Goal: Information Seeking & Learning: Learn about a topic

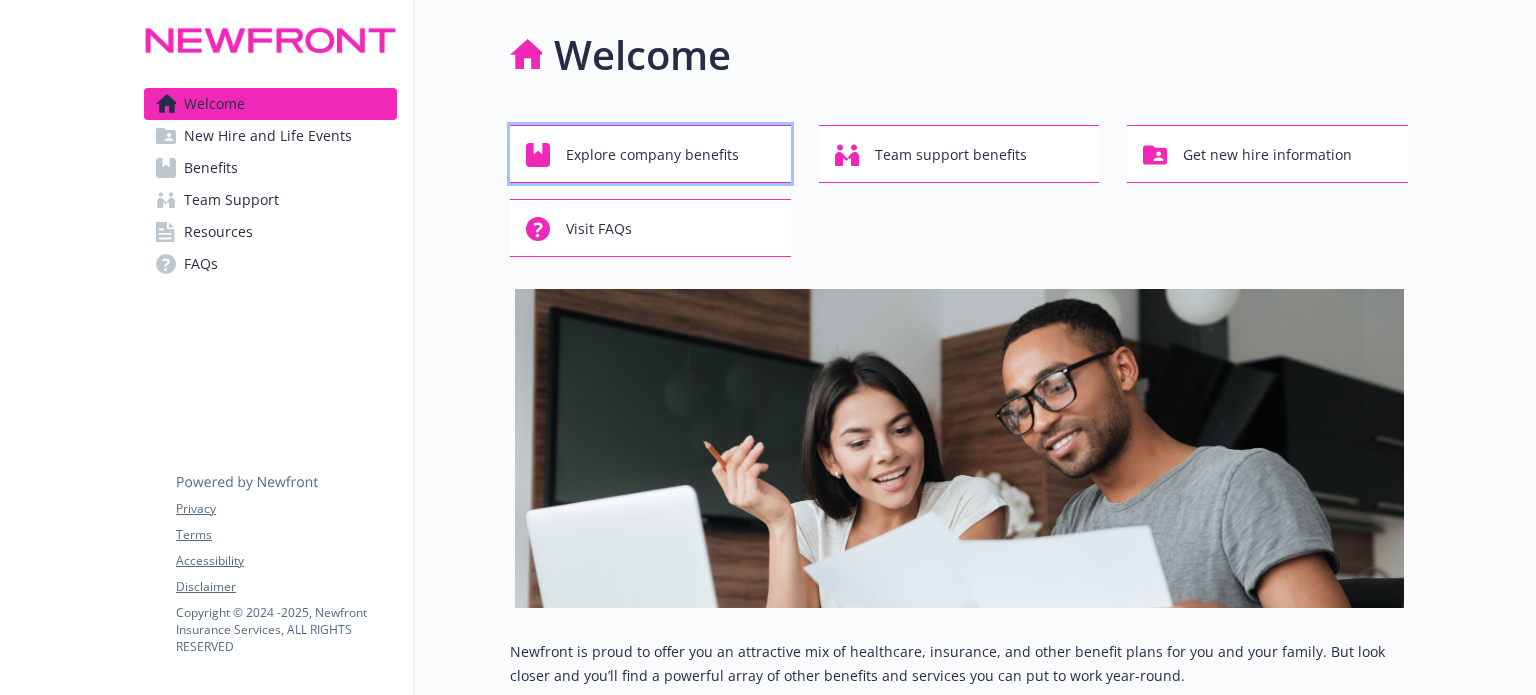
click at [609, 155] on span "Explore company benefits" at bounding box center [652, 155] width 173 height 38
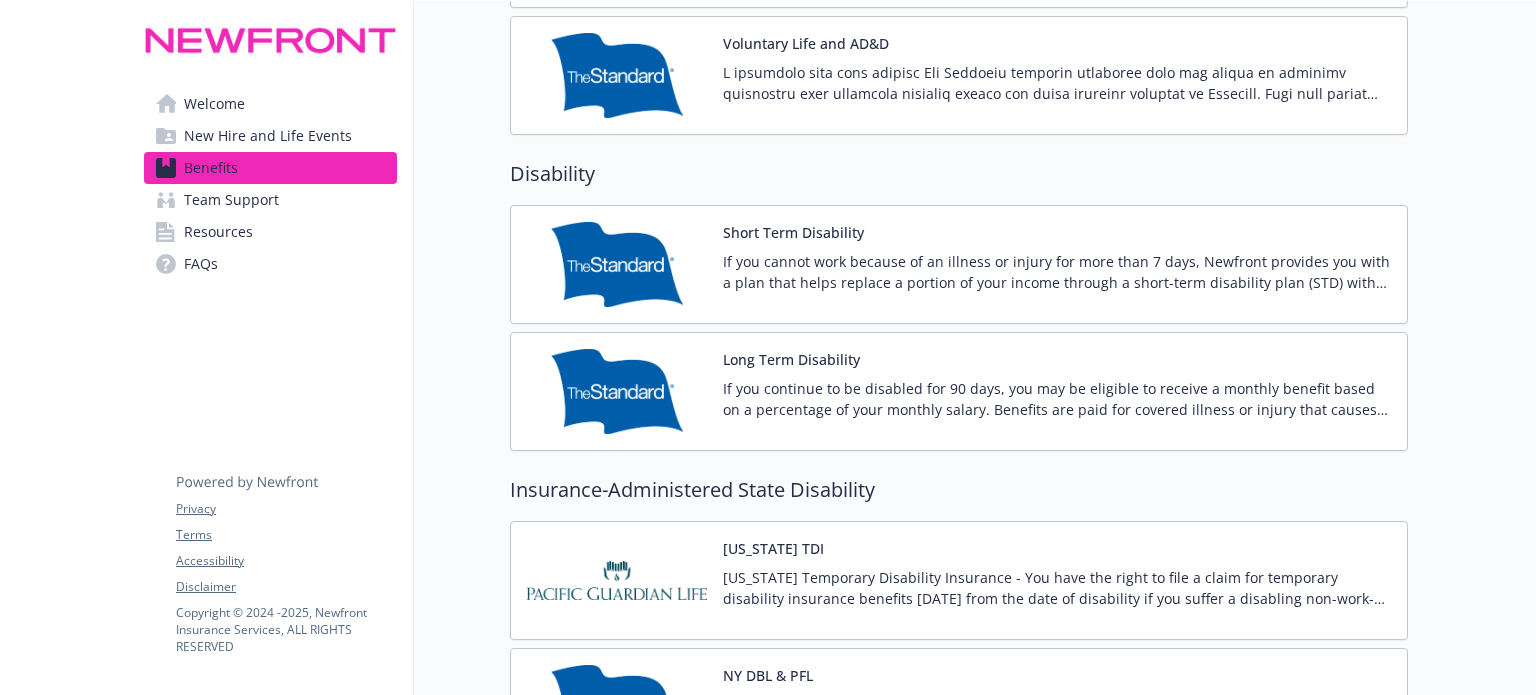
scroll to position [1666, 0]
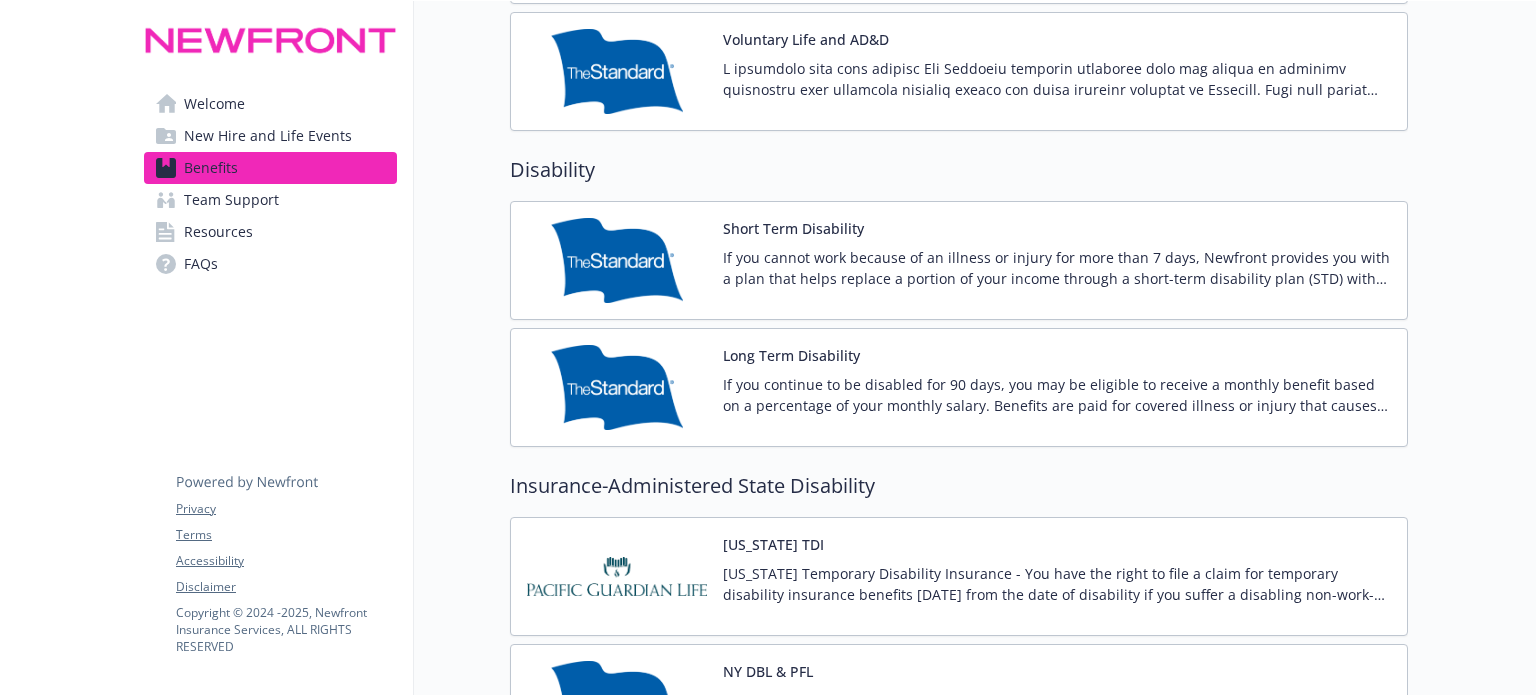
click at [591, 399] on img at bounding box center [617, 387] width 180 height 85
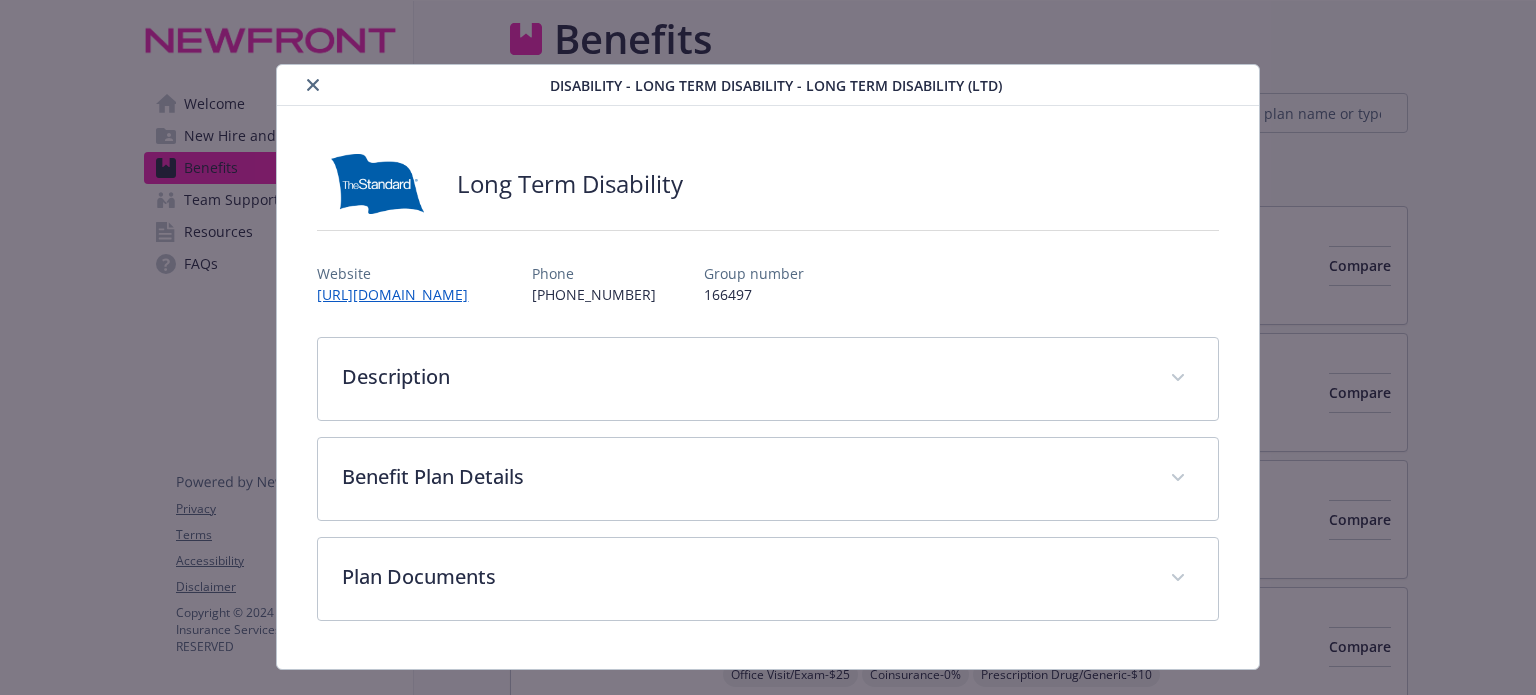
scroll to position [1666, 0]
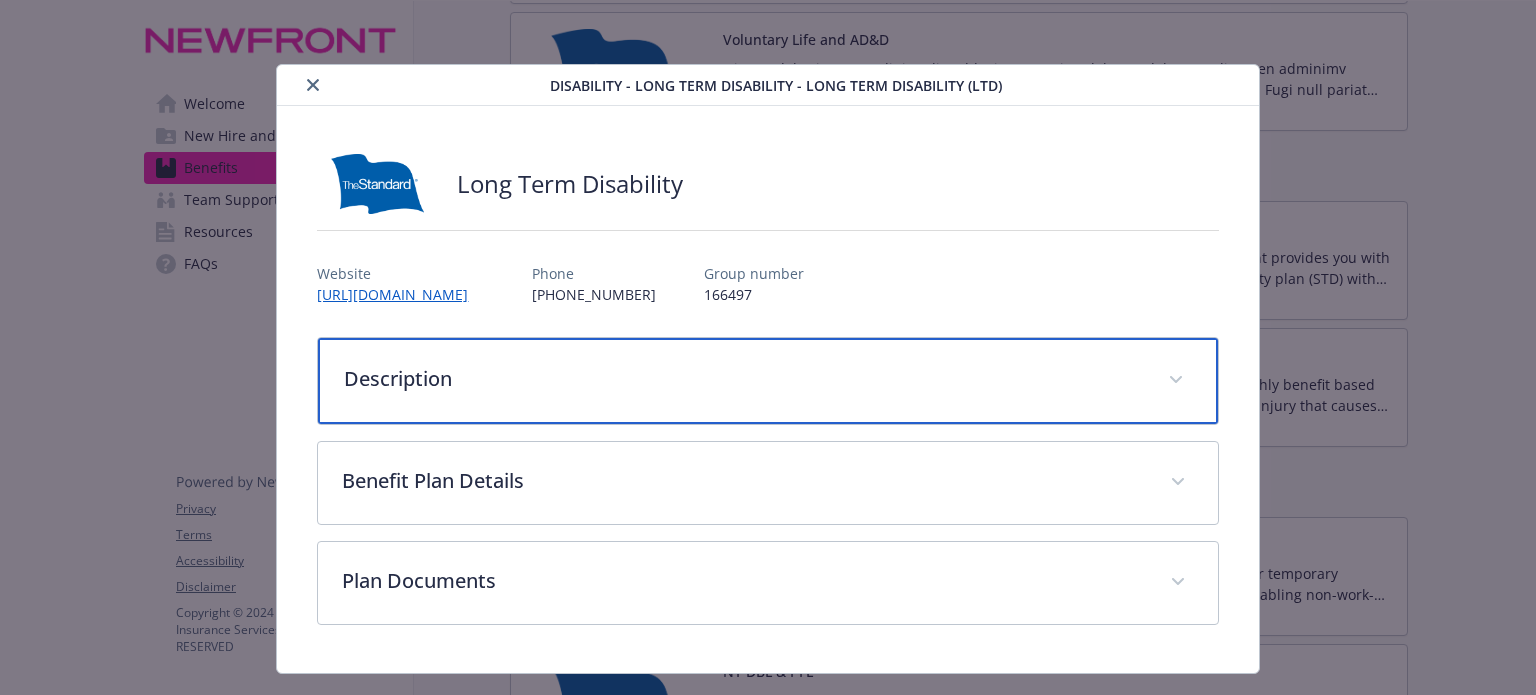
click at [591, 399] on div "Description" at bounding box center [767, 381] width 899 height 86
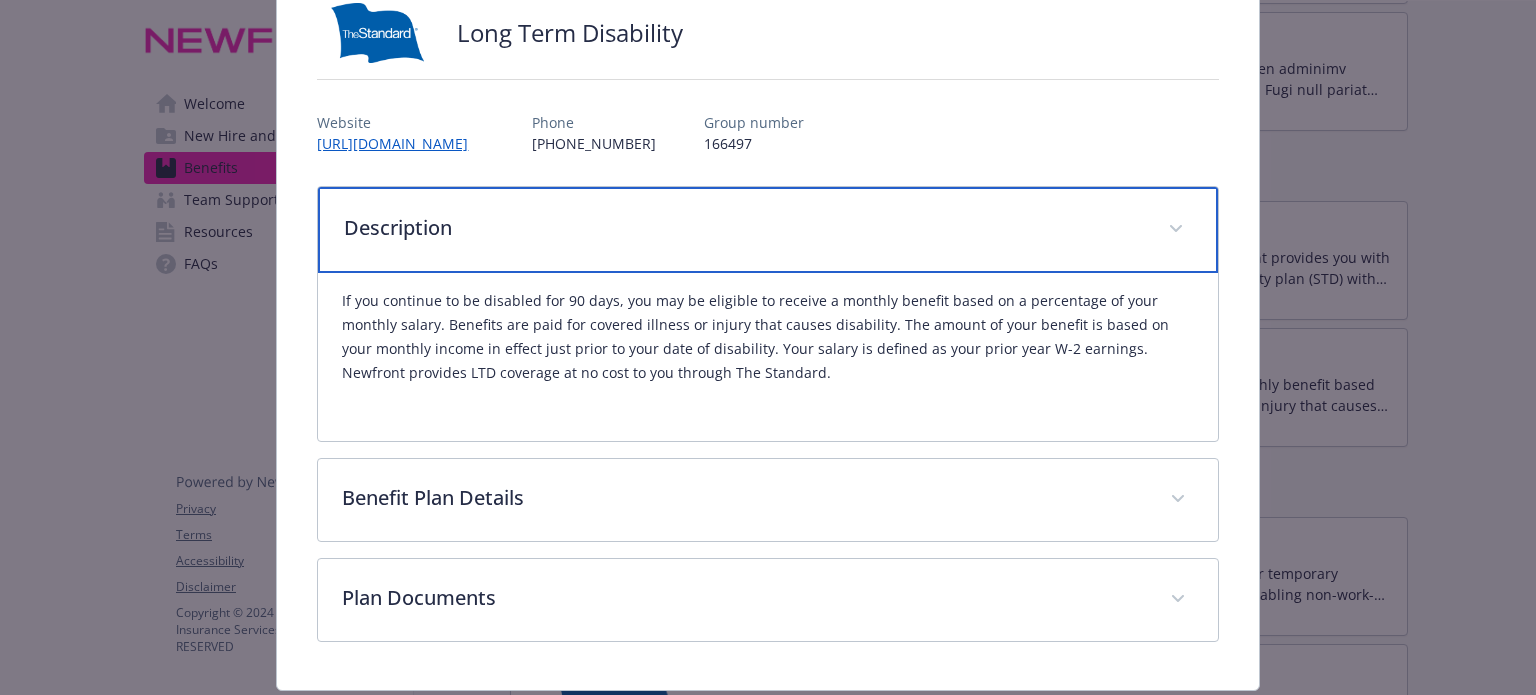
scroll to position [208, 0]
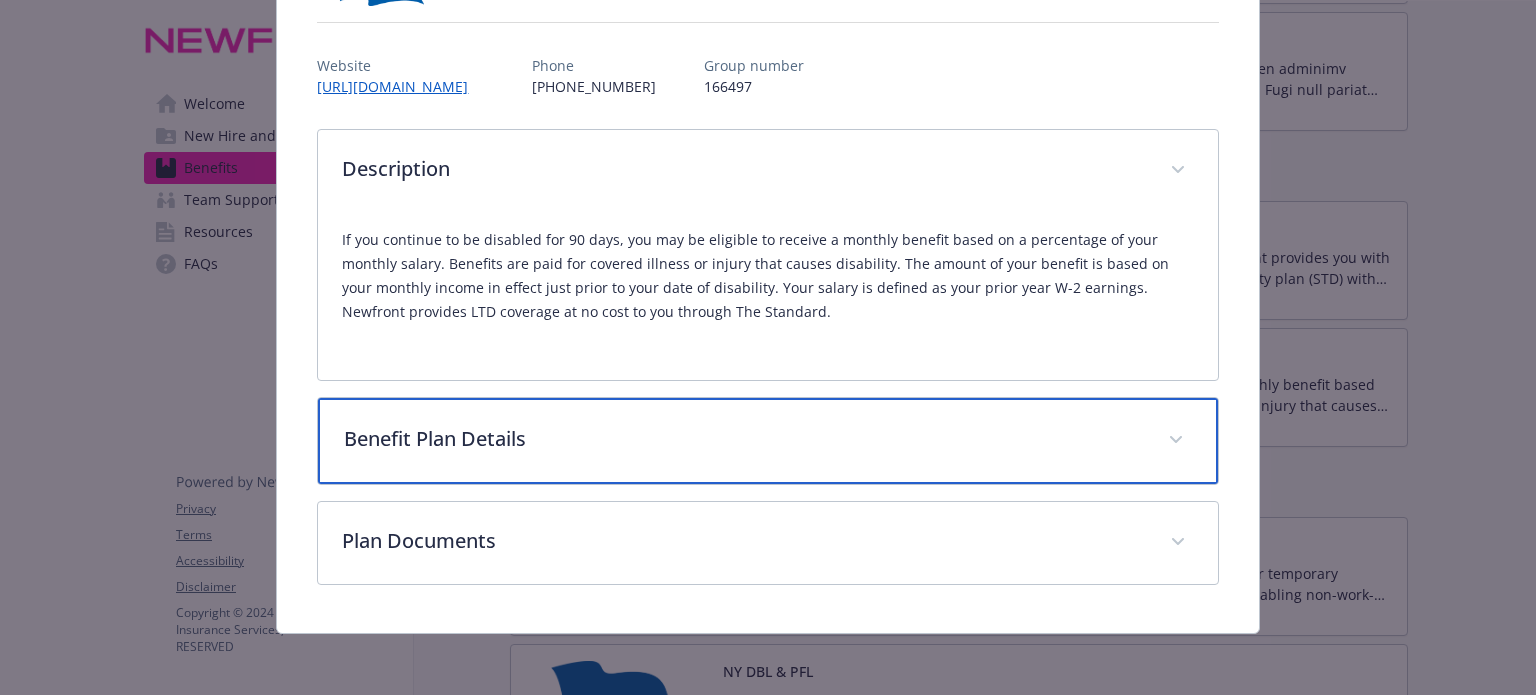
click at [589, 425] on p "Benefit Plan Details" at bounding box center [743, 439] width 799 height 30
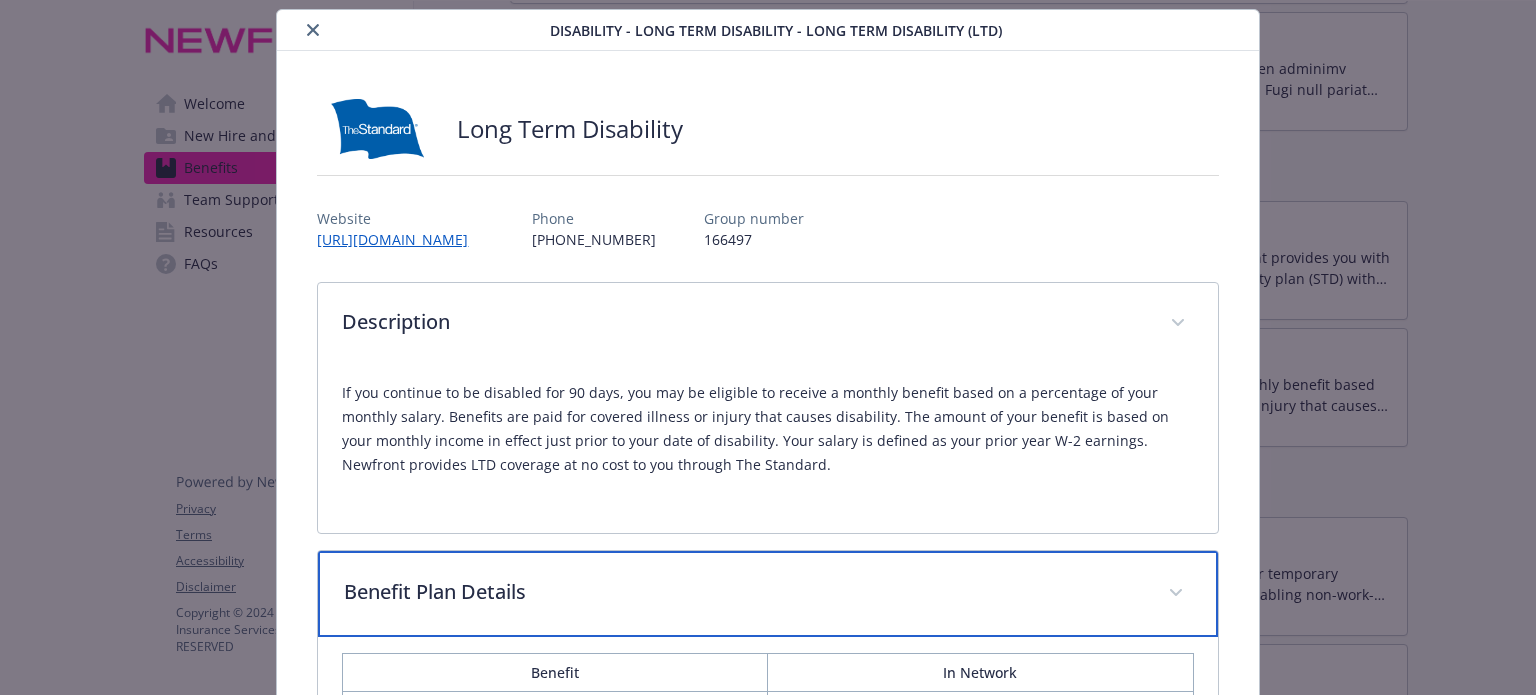
scroll to position [0, 0]
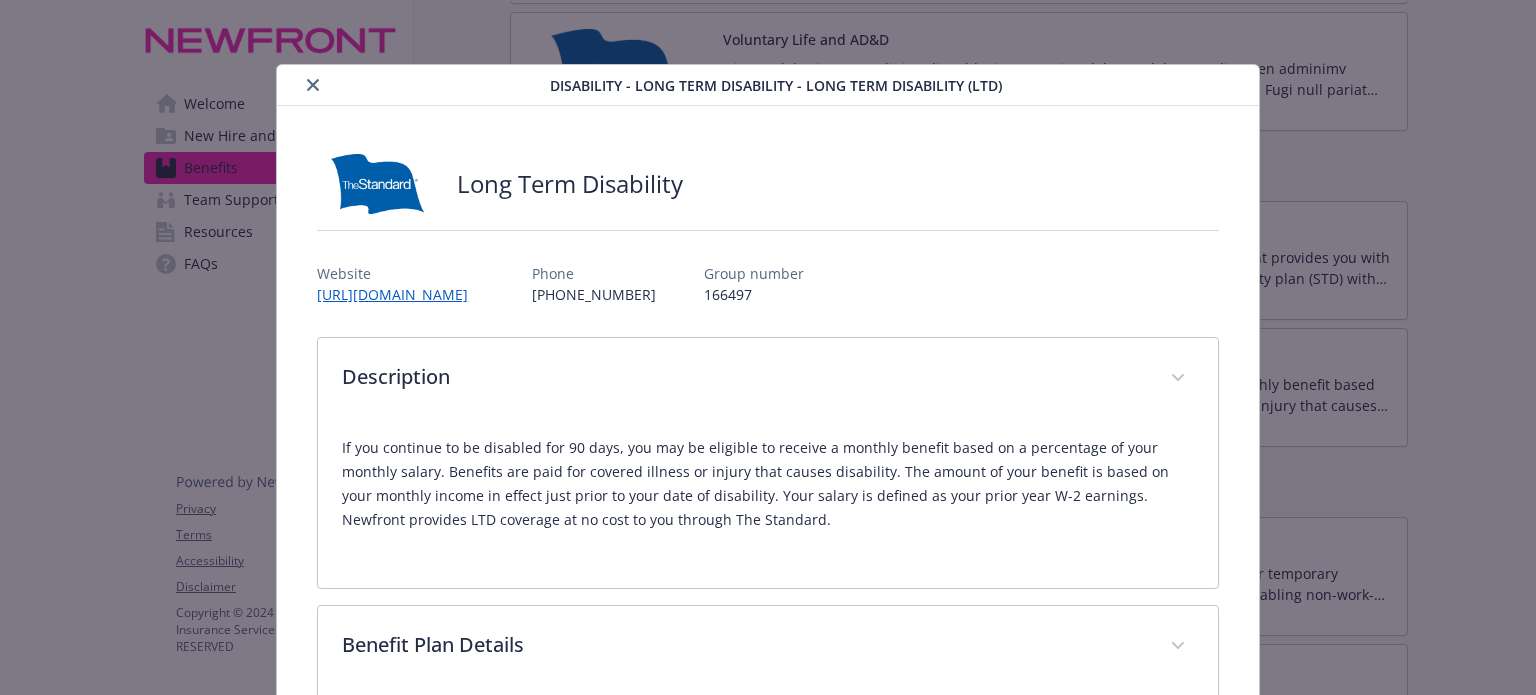
click at [308, 91] on button "close" at bounding box center [313, 85] width 24 height 24
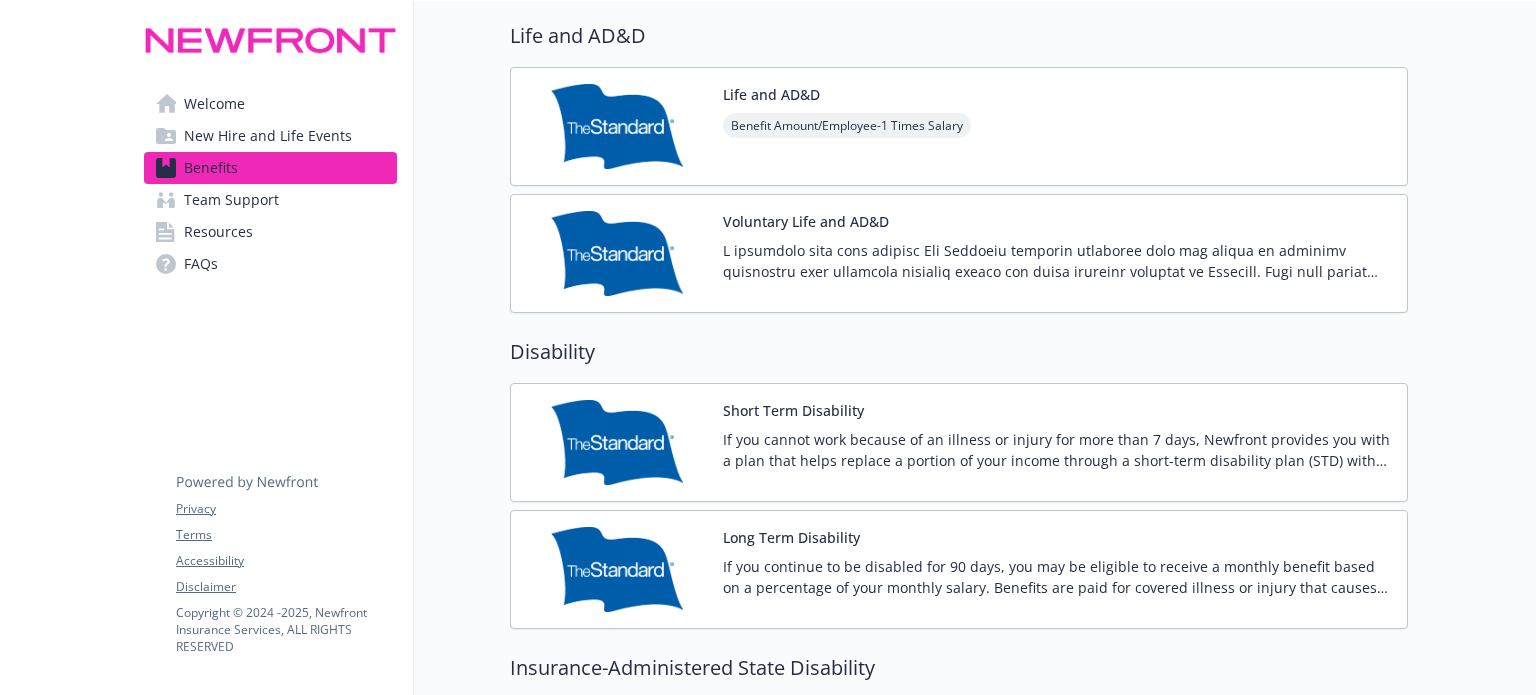
click at [739, 84] on button "Life and AD&D" at bounding box center [771, 94] width 97 height 21
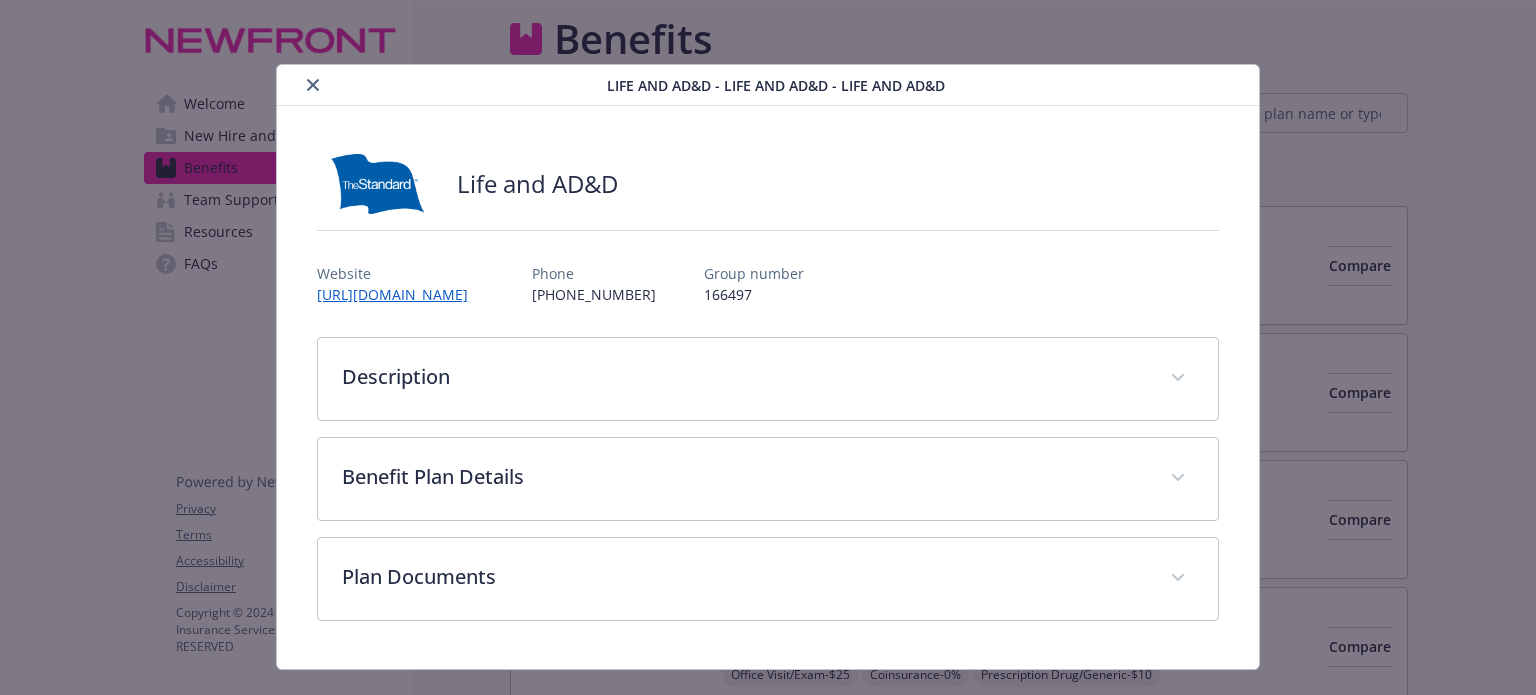
scroll to position [1484, 0]
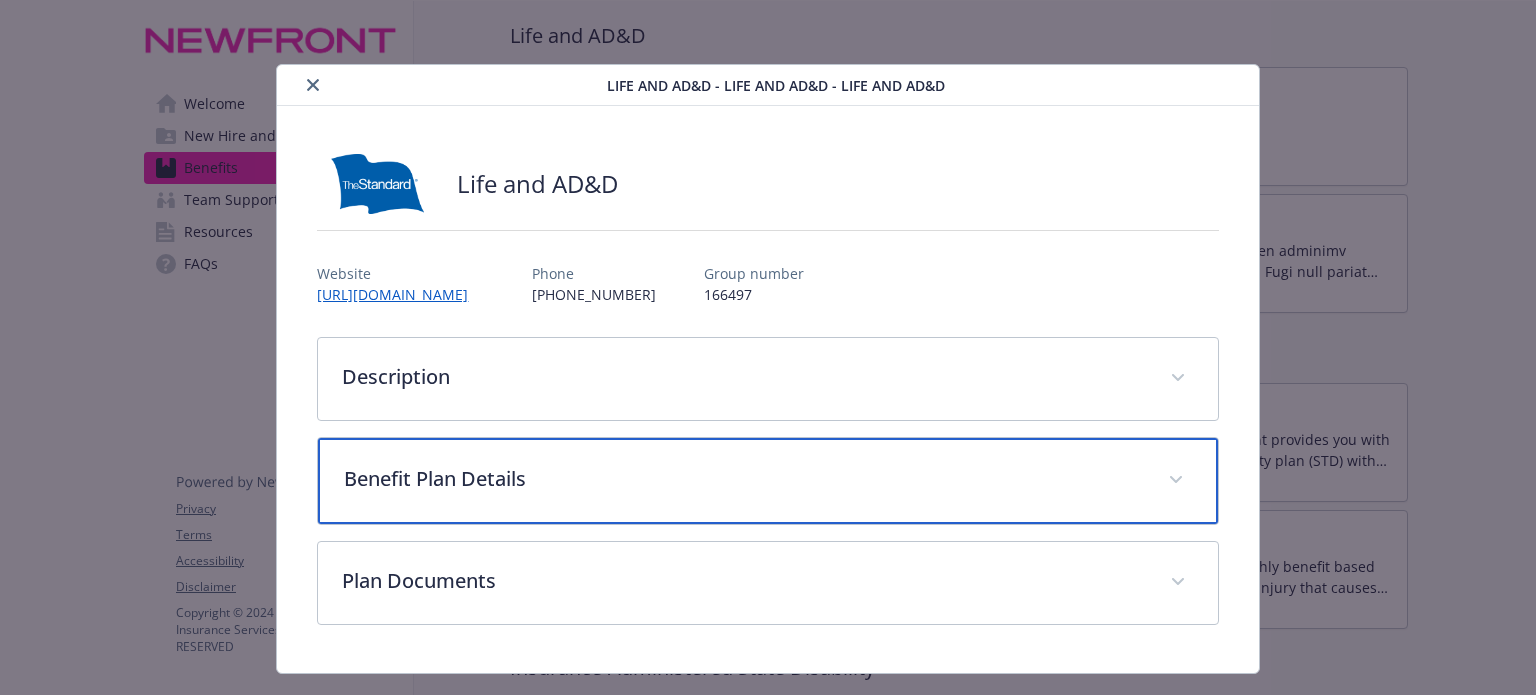
click at [578, 486] on p "Benefit Plan Details" at bounding box center [743, 479] width 799 height 30
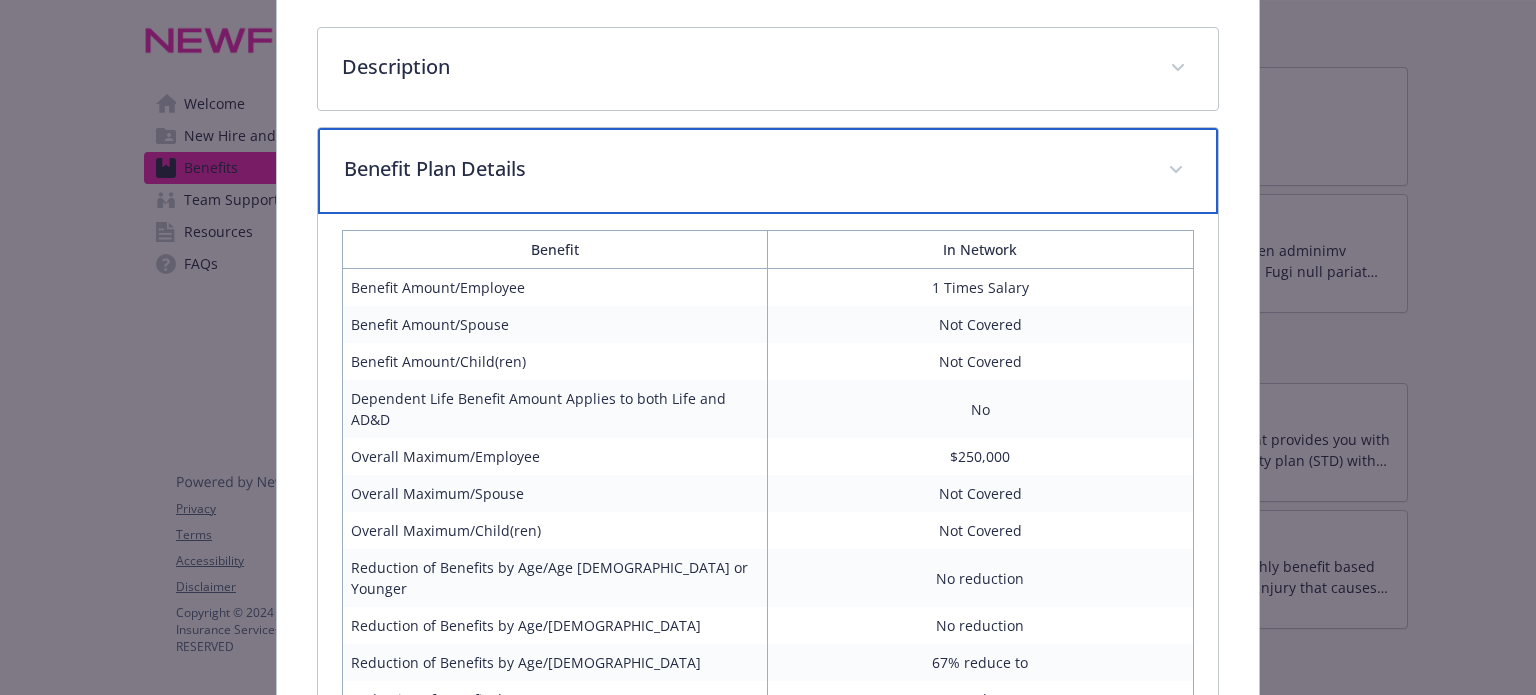
scroll to position [311, 0]
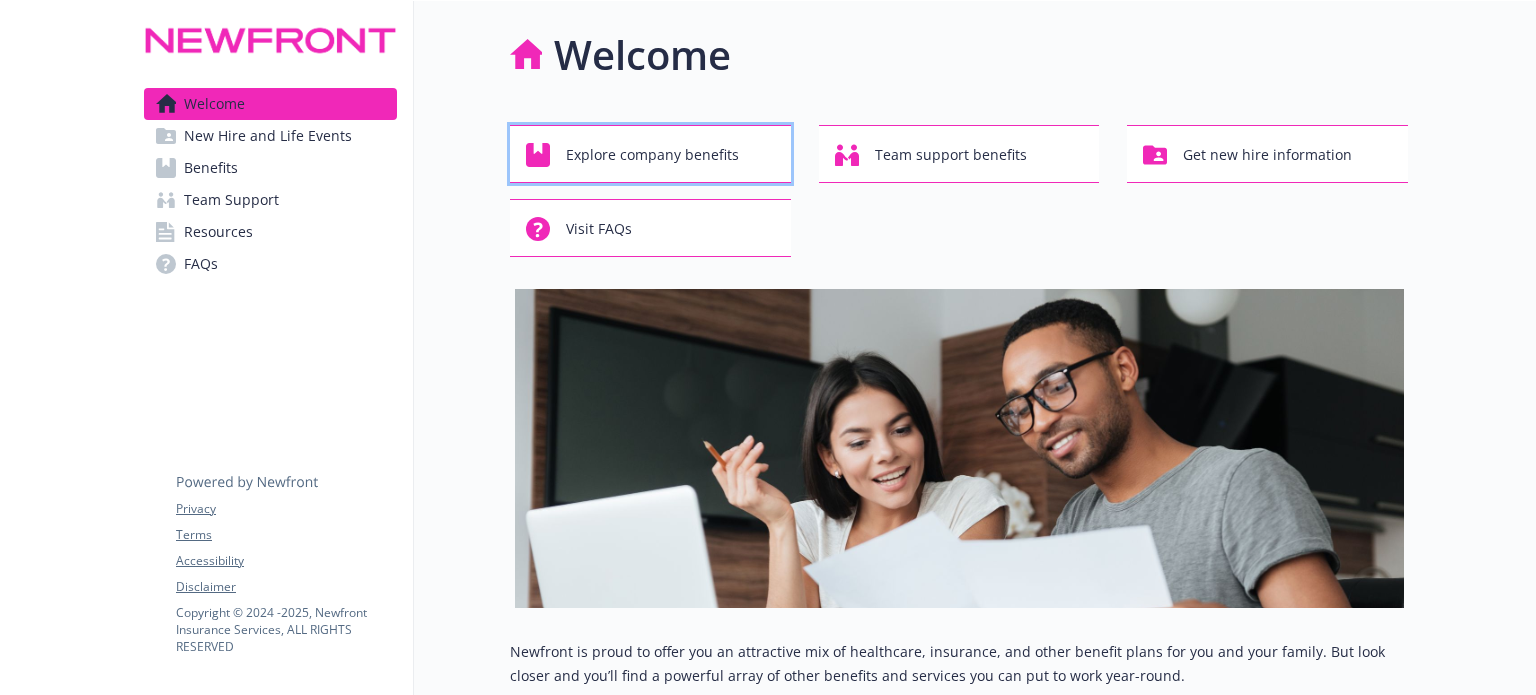
click at [723, 155] on span "Explore company benefits" at bounding box center [652, 155] width 173 height 38
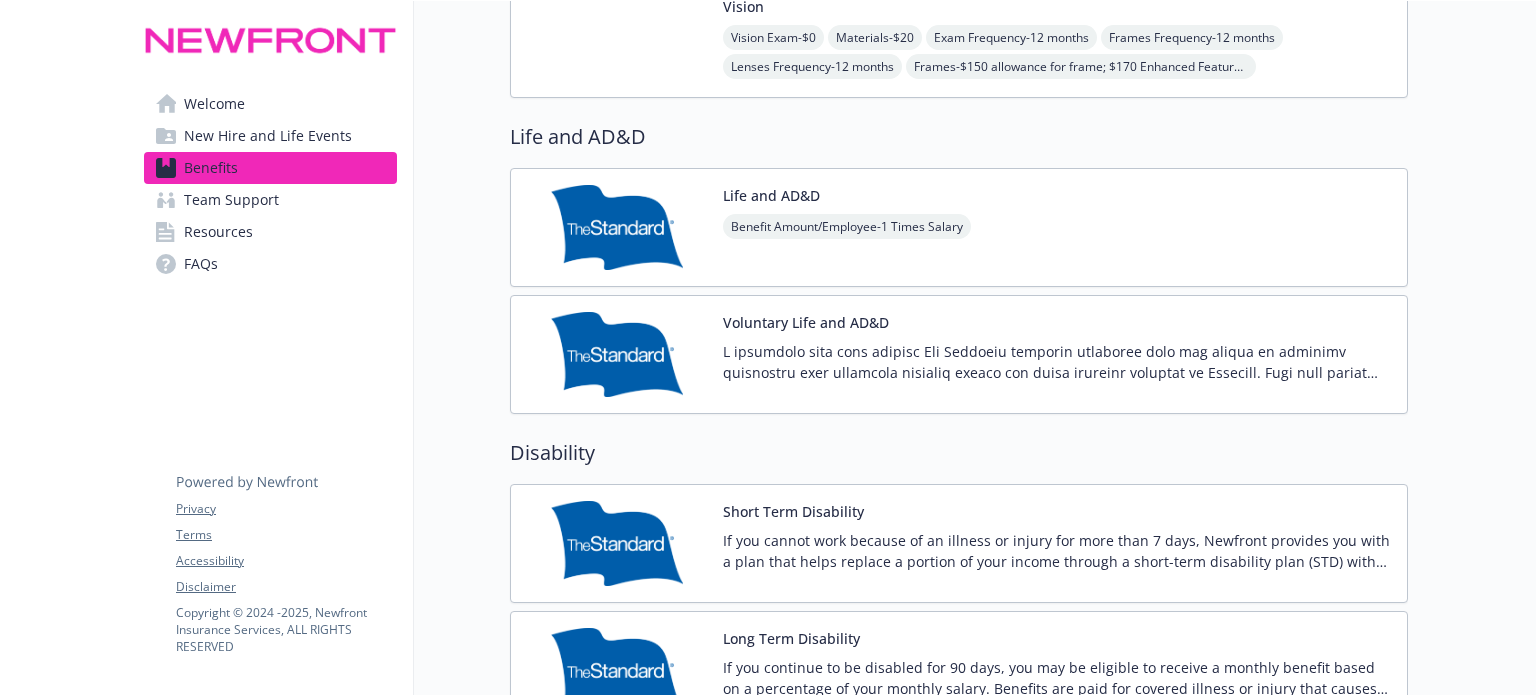
scroll to position [1384, 0]
click at [644, 343] on img at bounding box center [617, 353] width 180 height 85
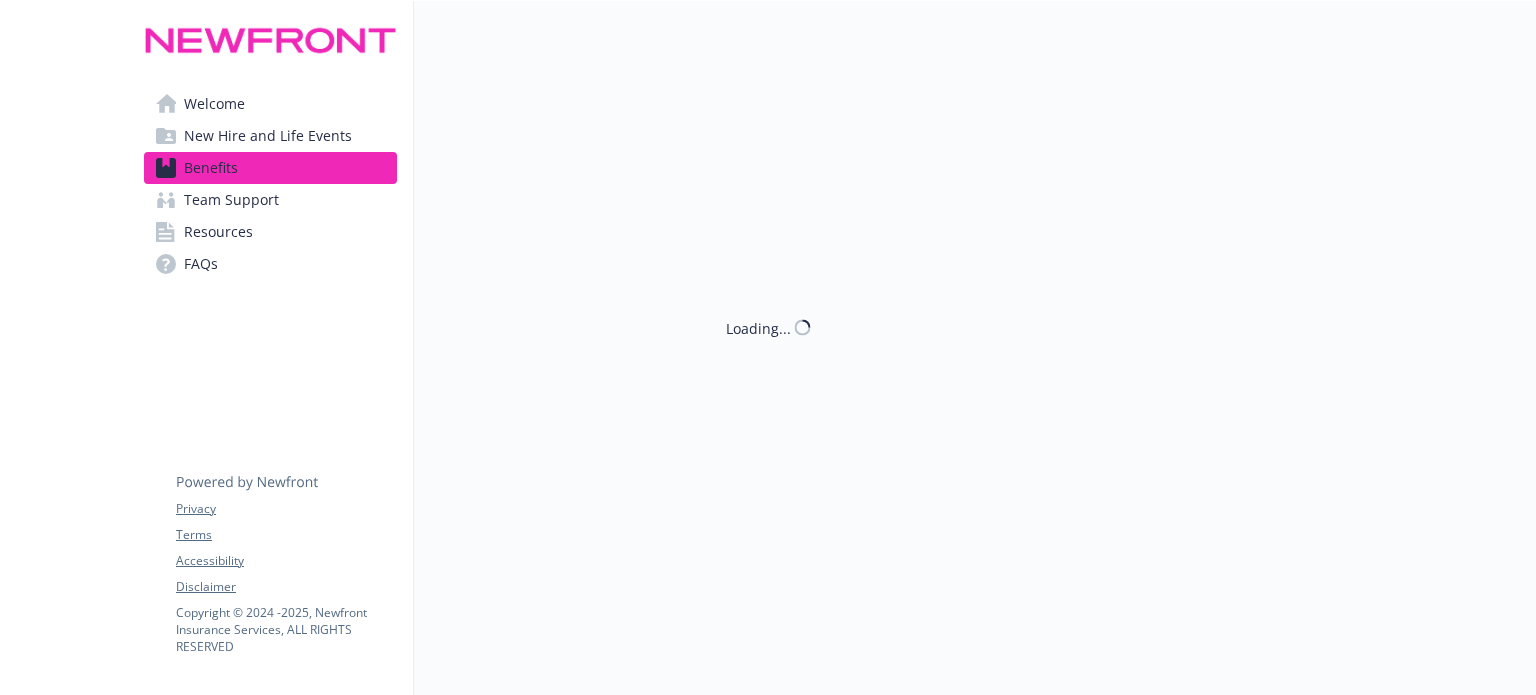
scroll to position [1384, 0]
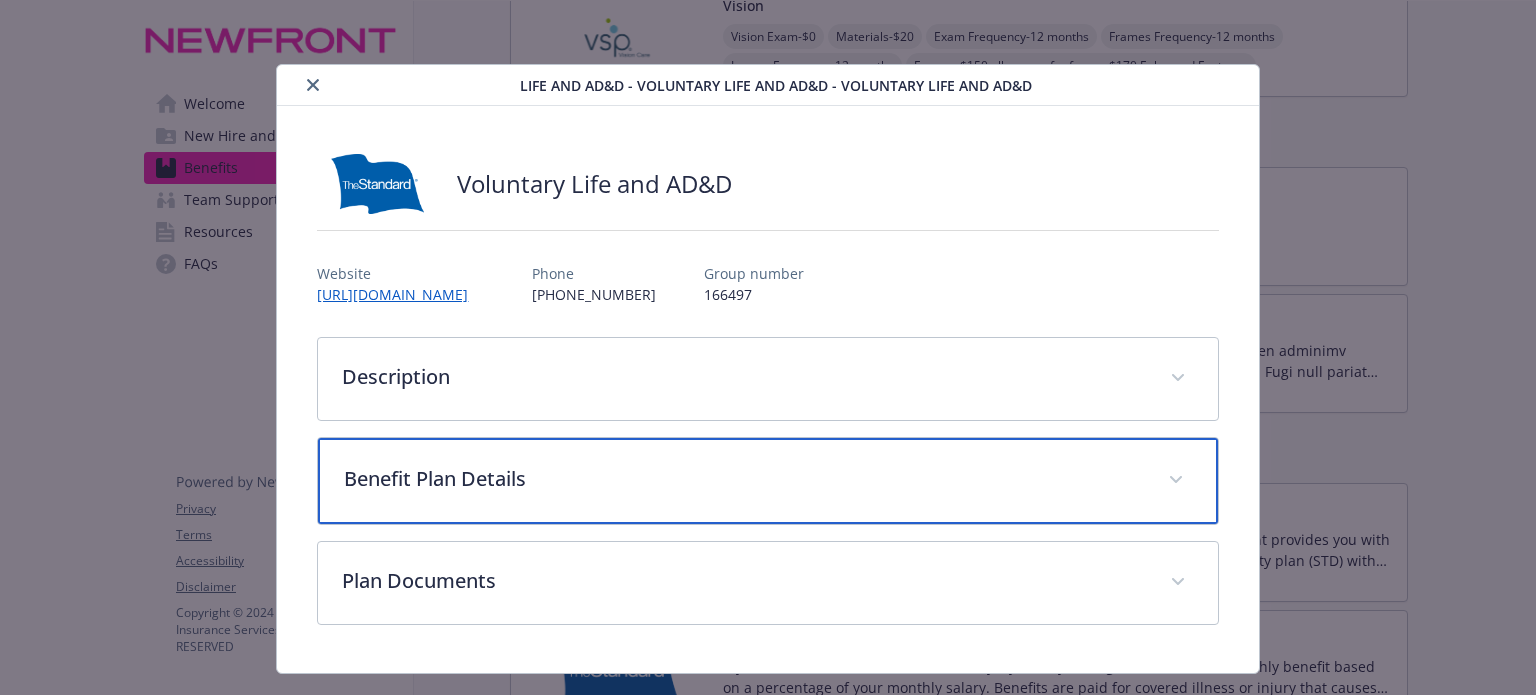
drag, startPoint x: 645, startPoint y: 504, endPoint x: 601, endPoint y: 500, distance: 44.2
click at [601, 500] on div "Benefit Plan Details" at bounding box center [767, 481] width 899 height 86
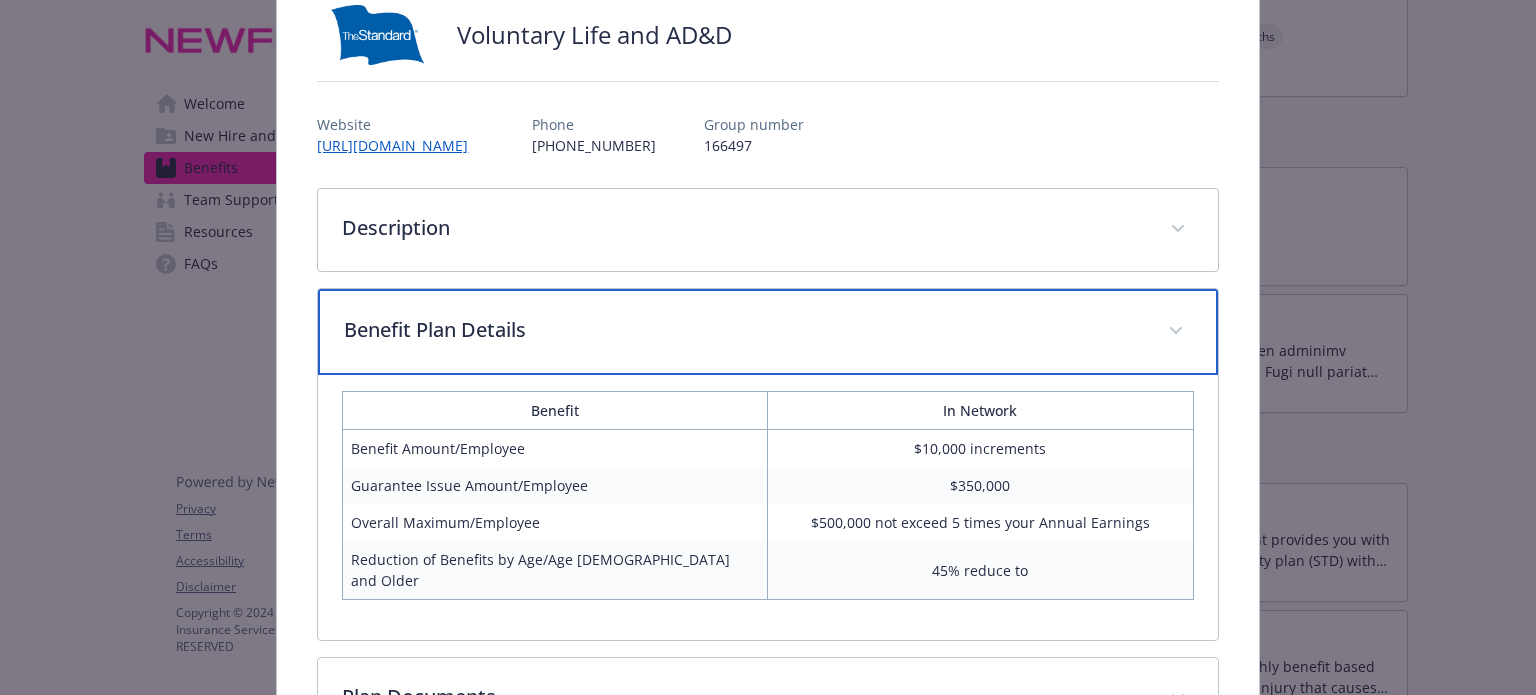
scroll to position [148, 0]
